Goal: Task Accomplishment & Management: Use online tool/utility

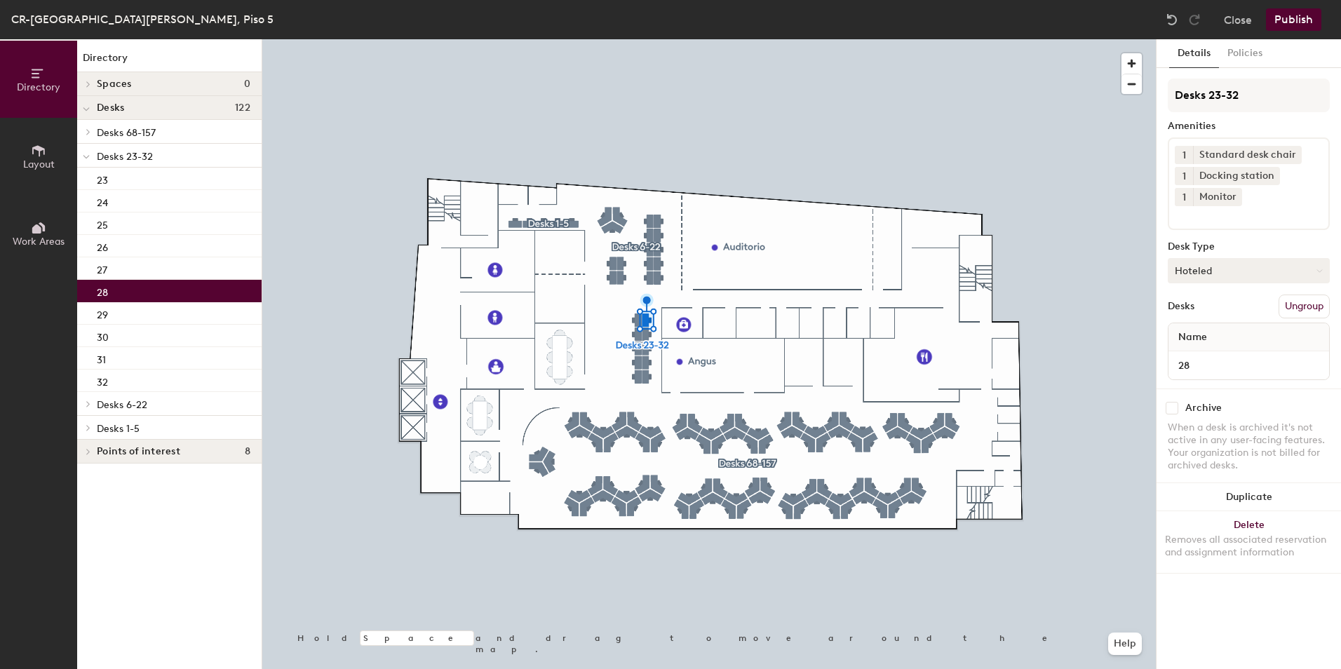
click at [1229, 264] on button "Hoteled" at bounding box center [1249, 270] width 162 height 25
click at [1211, 313] on div "Assigned" at bounding box center [1239, 314] width 140 height 21
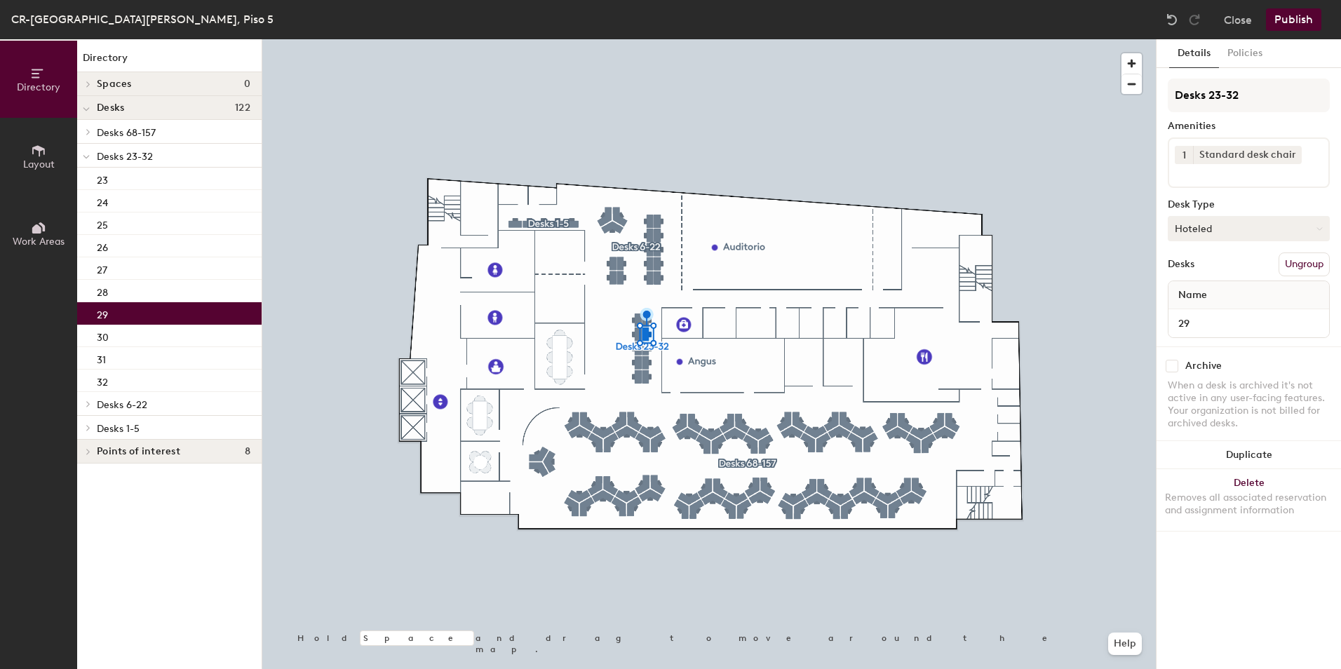
click at [1195, 224] on button "Hoteled" at bounding box center [1249, 228] width 162 height 25
click at [1196, 274] on div "Assigned" at bounding box center [1239, 272] width 140 height 21
click at [1296, 18] on button "Publish" at bounding box center [1293, 19] width 55 height 22
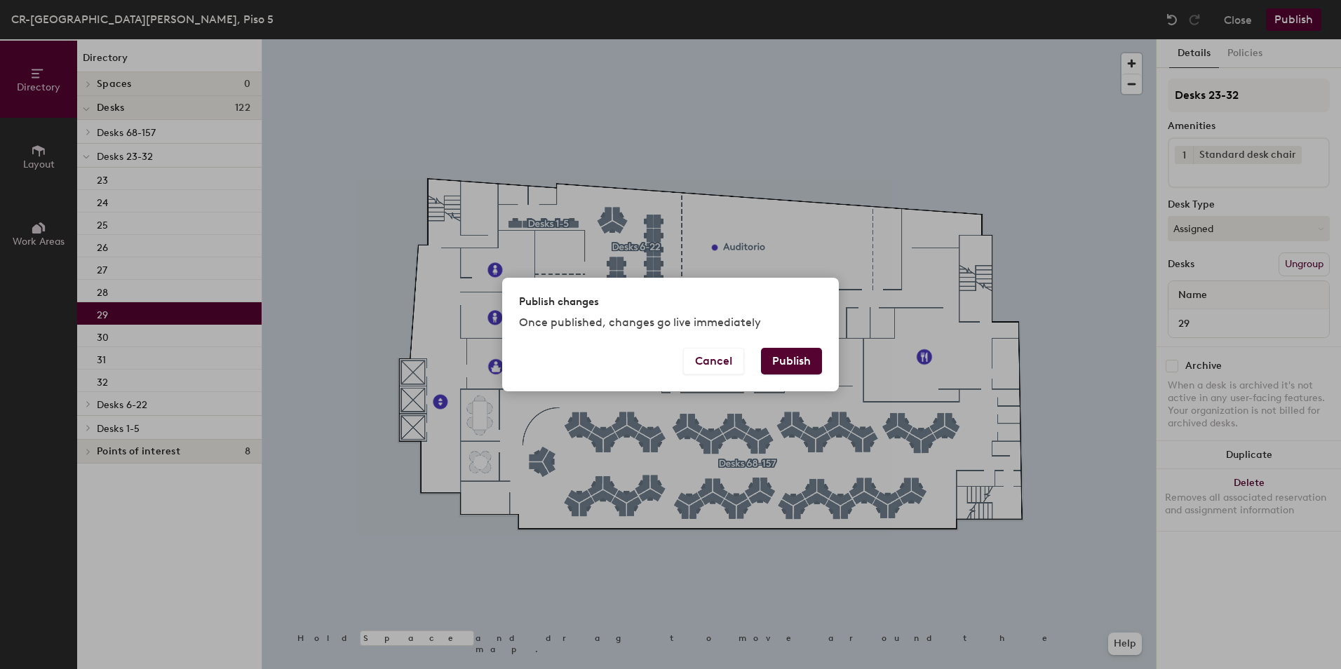
click at [786, 366] on button "Publish" at bounding box center [791, 361] width 61 height 27
